Goal: Find specific page/section: Find specific page/section

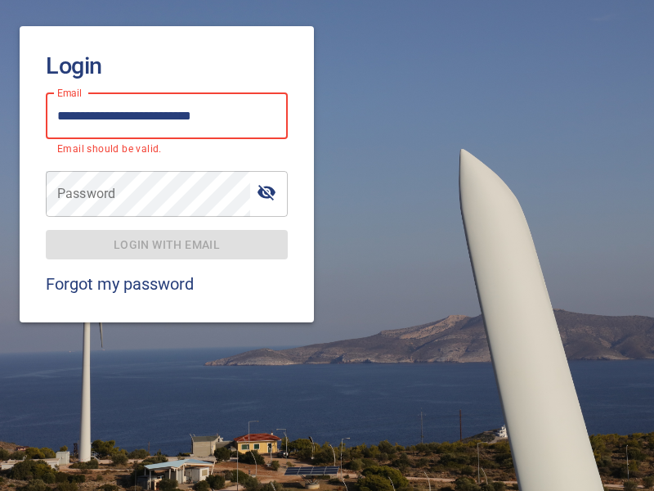
type input "**********"
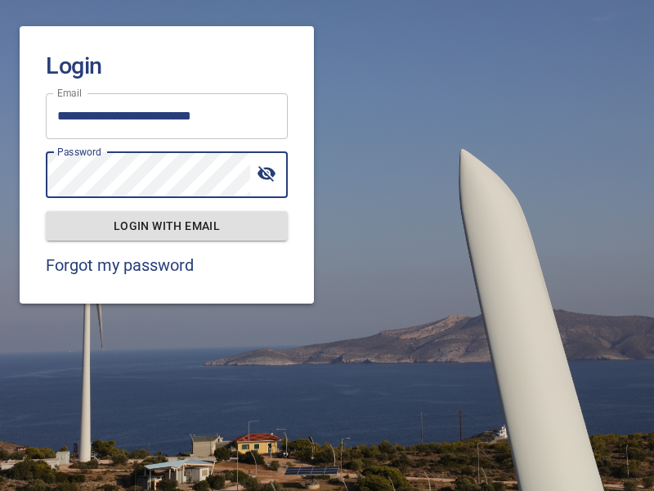
click at [167, 225] on span "Login with email" at bounding box center [167, 226] width 216 height 20
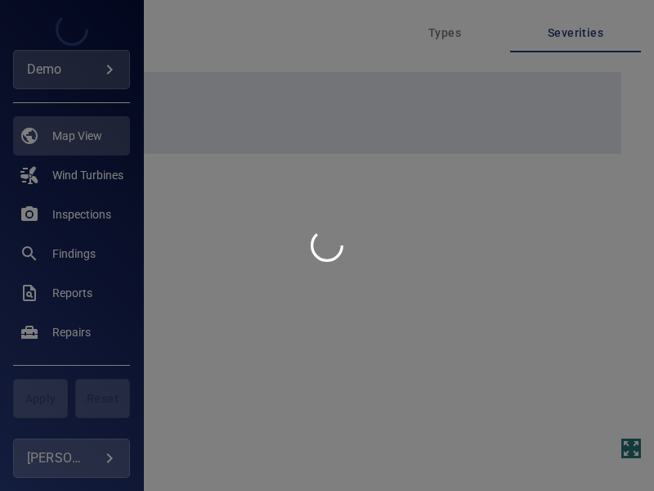
type input "****"
